Goal: Find specific page/section: Find specific page/section

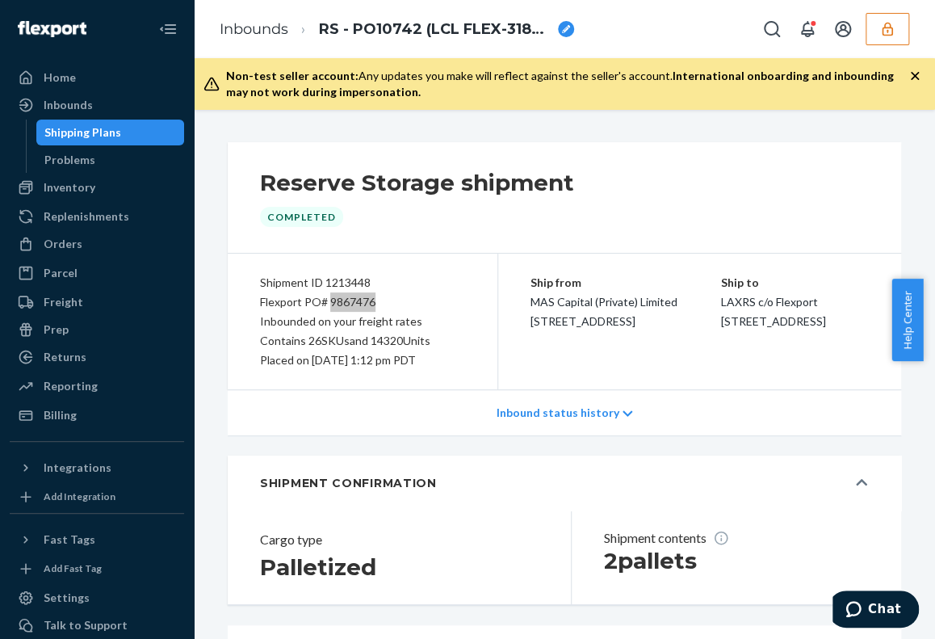
scroll to position [29, 0]
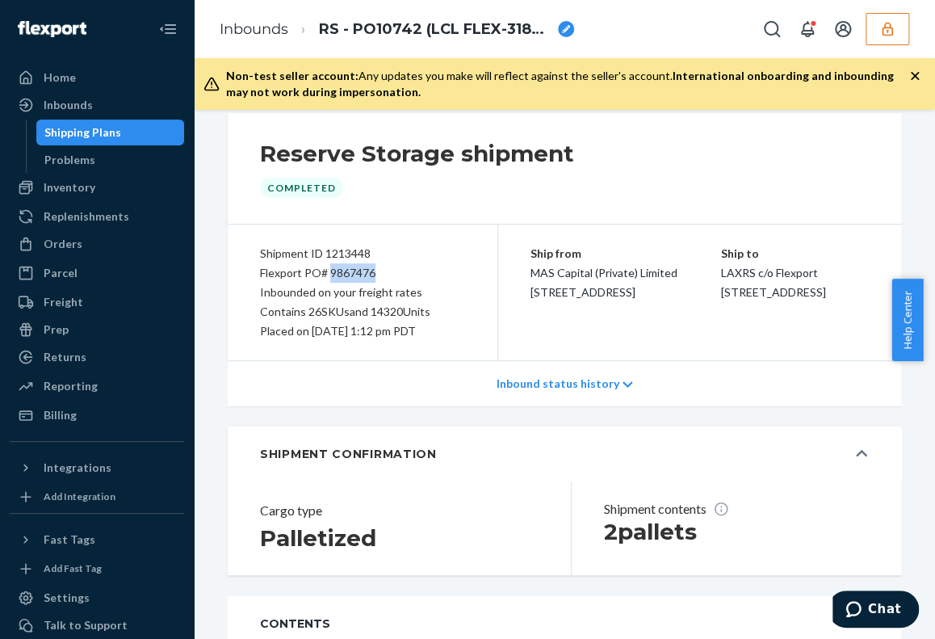
click at [865, 31] on button "button" at bounding box center [887, 29] width 44 height 32
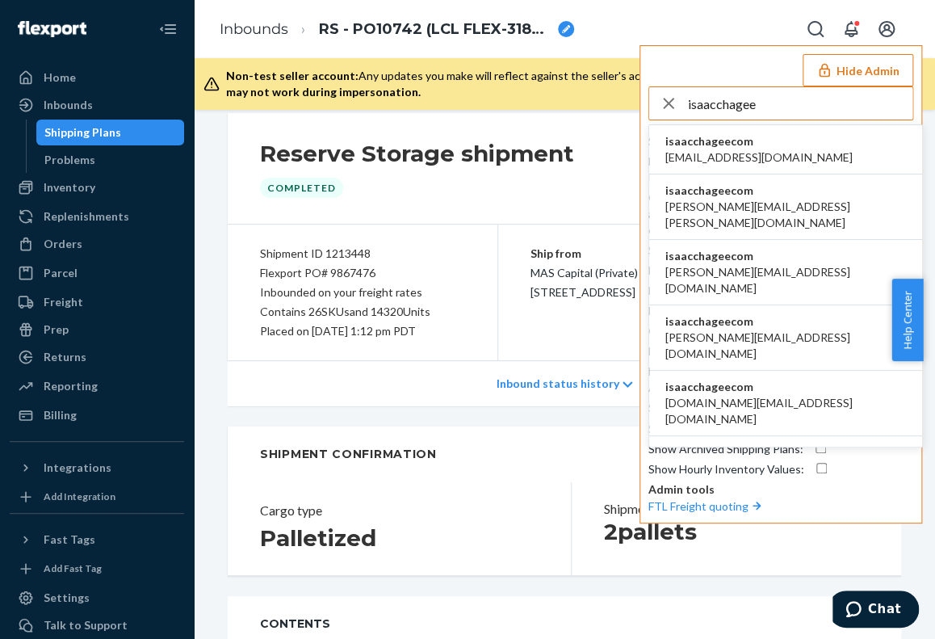
type input "isaacchagee"
click at [802, 145] on li "isaacchageecom [EMAIL_ADDRESS][DOMAIN_NAME]" at bounding box center [785, 149] width 273 height 49
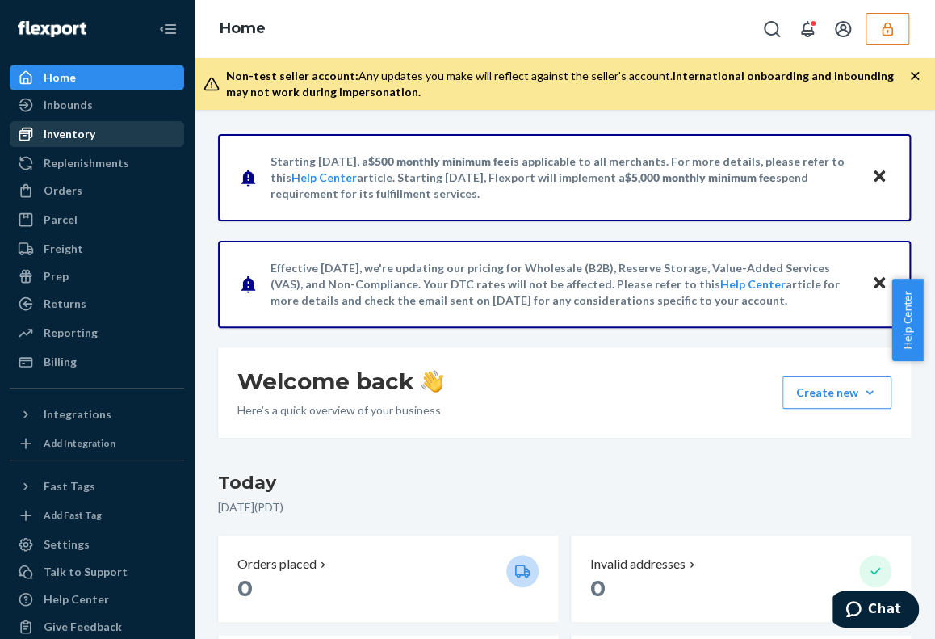
click at [115, 130] on div "Inventory" at bounding box center [96, 134] width 171 height 23
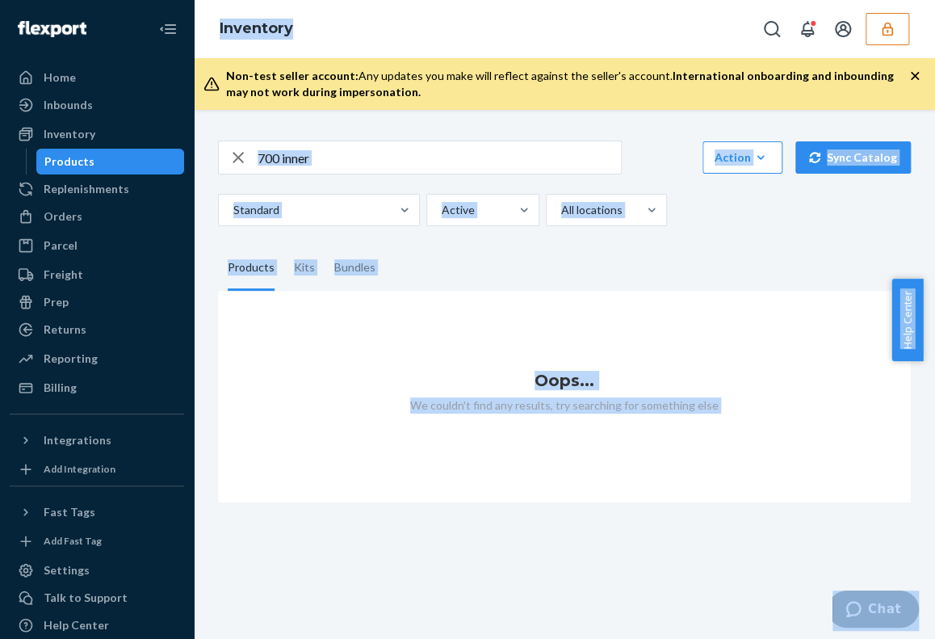
click at [424, 143] on input "700 inner" at bounding box center [439, 157] width 363 height 32
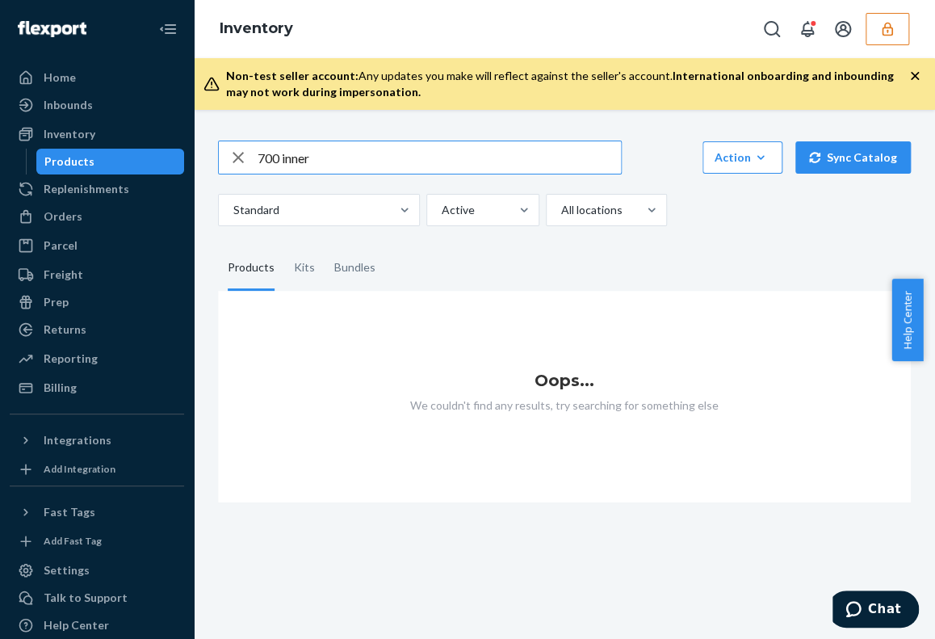
type input "700 inne"
type input "30020200&241214"
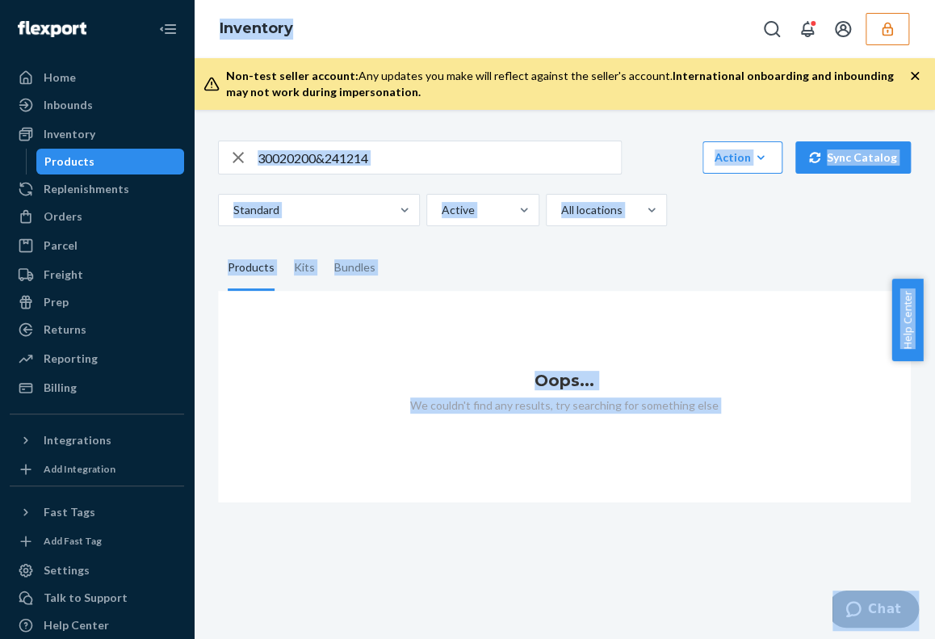
click at [422, 143] on input "30020200&241214" at bounding box center [439, 157] width 363 height 32
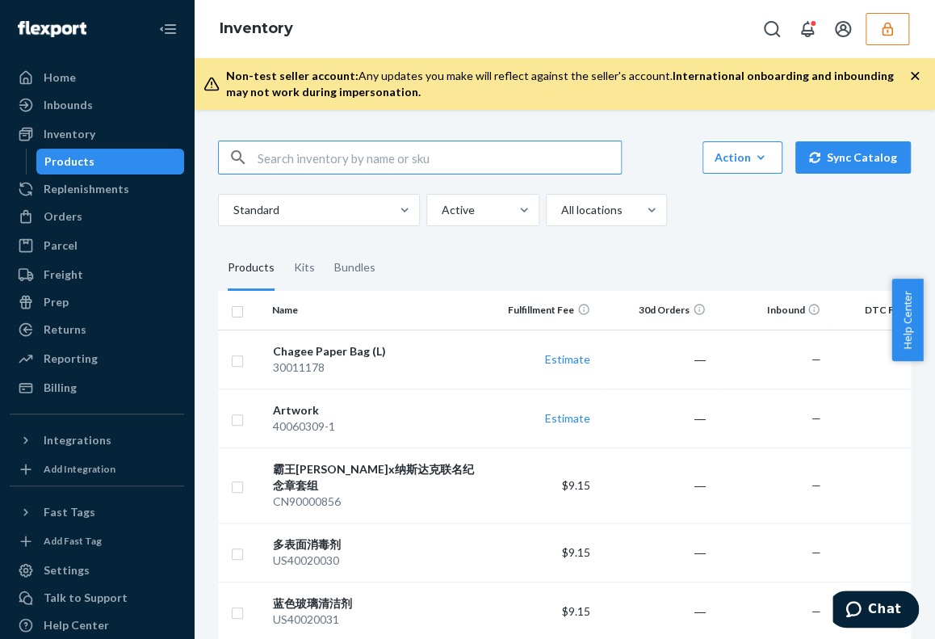
click at [345, 157] on input "text" at bounding box center [439, 157] width 363 height 32
type input "700"
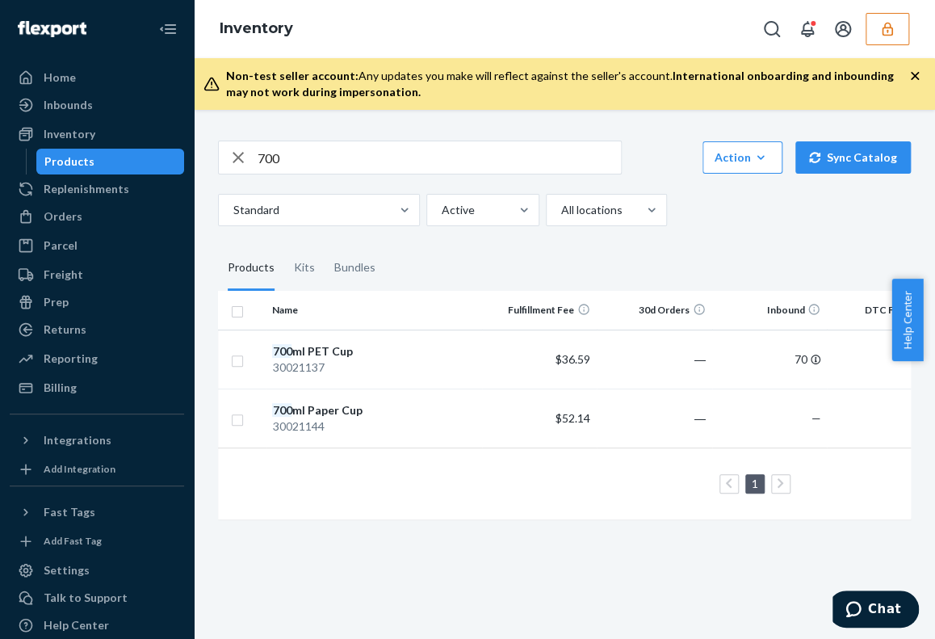
click at [308, 160] on input "700" at bounding box center [439, 157] width 363 height 32
